Goal: Task Accomplishment & Management: Use online tool/utility

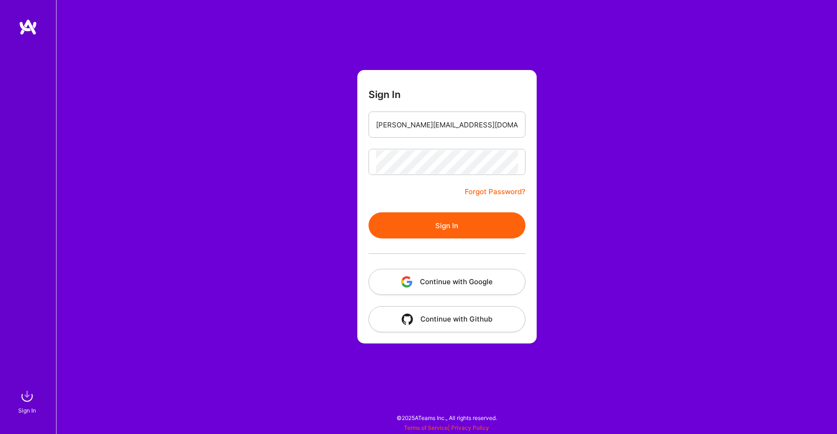
click at [460, 229] on button "Sign In" at bounding box center [446, 225] width 157 height 26
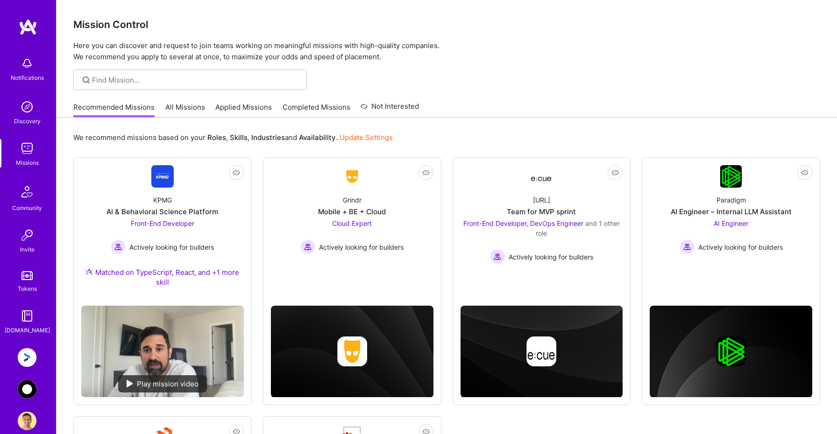
click at [35, 359] on img at bounding box center [27, 357] width 19 height 19
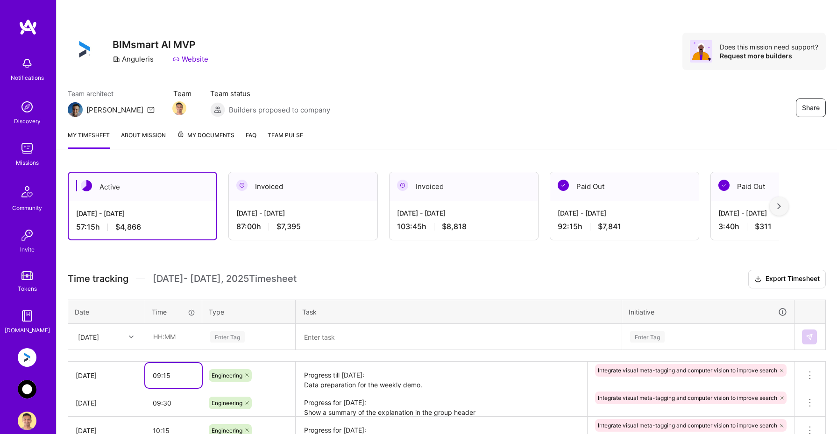
click at [183, 380] on input "09:15" at bounding box center [173, 375] width 56 height 25
type input "09:00"
click at [24, 392] on img at bounding box center [27, 389] width 19 height 19
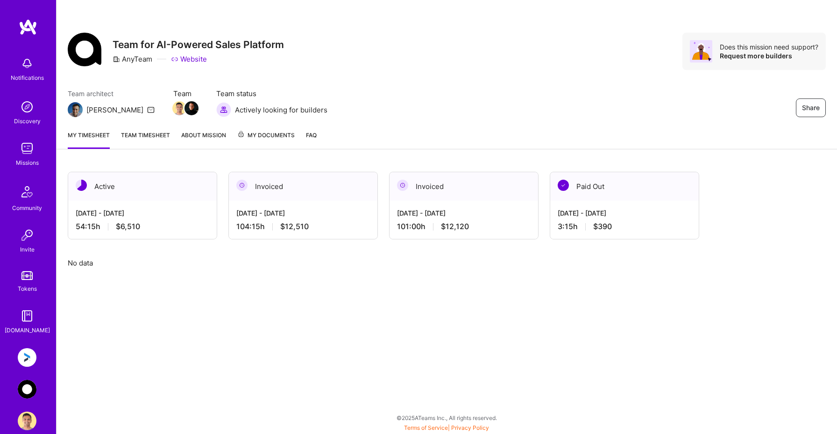
click at [30, 387] on img at bounding box center [27, 389] width 19 height 19
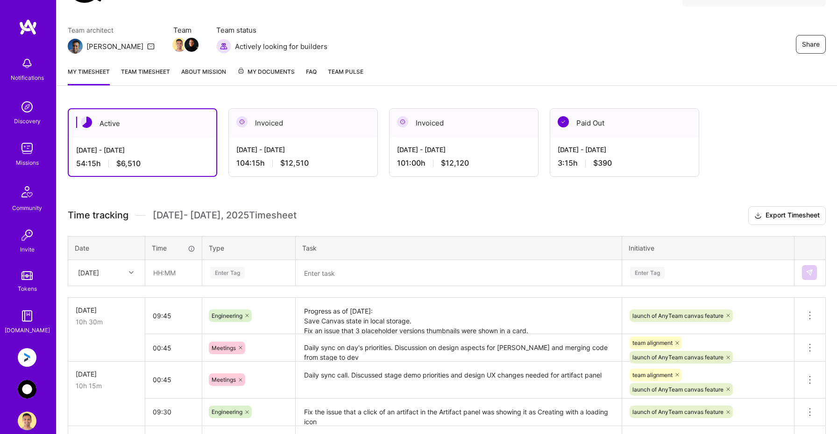
scroll to position [69, 0]
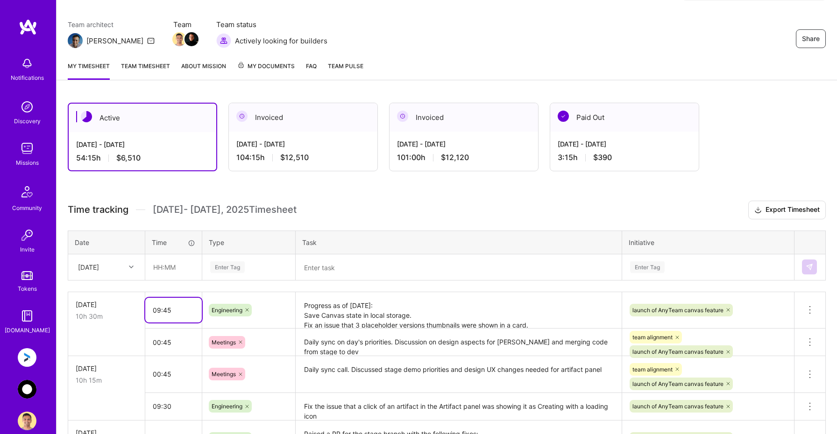
click at [183, 311] on input "09:45" at bounding box center [173, 310] width 56 height 25
type input "0"
type input "10:00"
click at [288, 288] on div "Time tracking [DATE] - [DATE] Timesheet Export Timesheet Date Time Type Task In…" at bounding box center [447, 433] width 758 height 465
click at [31, 356] on img at bounding box center [27, 357] width 19 height 19
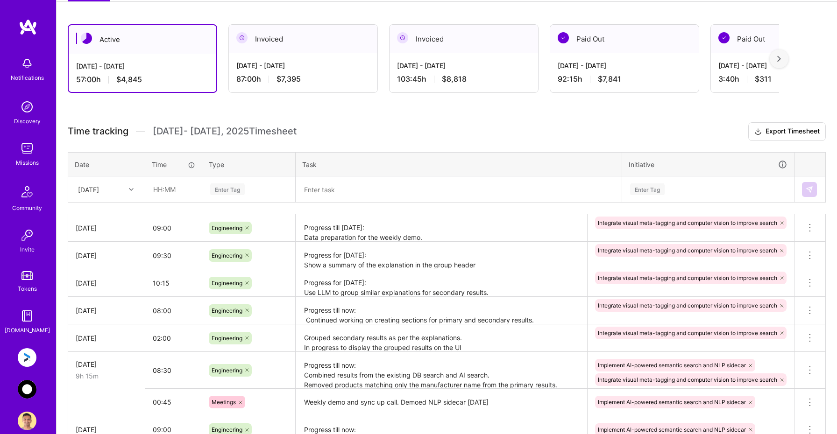
scroll to position [151, 0]
